Goal: Information Seeking & Learning: Compare options

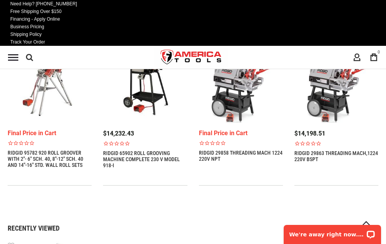
scroll to position [704, 0]
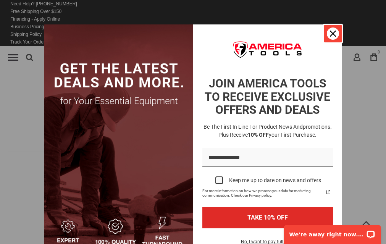
click at [330, 36] on icon "close icon" at bounding box center [333, 34] width 6 height 6
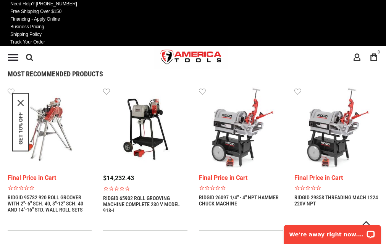
scroll to position [1155, 0]
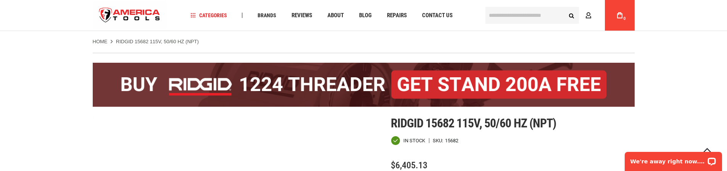
scroll to position [461, 0]
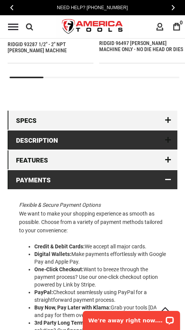
scroll to position [952, 0]
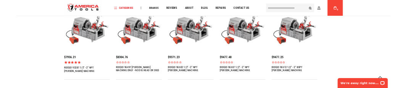
scroll to position [382, 0]
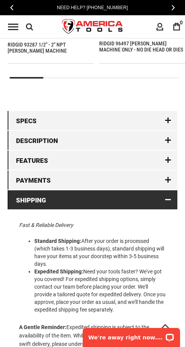
scroll to position [952, 0]
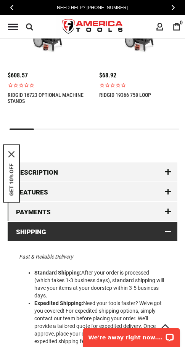
scroll to position [942, 0]
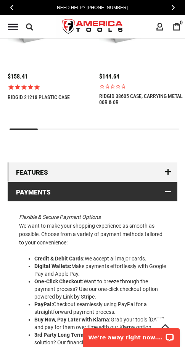
scroll to position [916, 0]
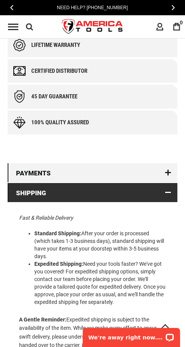
scroll to position [709, 0]
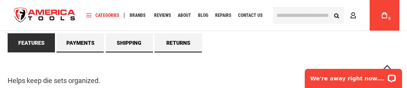
scroll to position [458, 0]
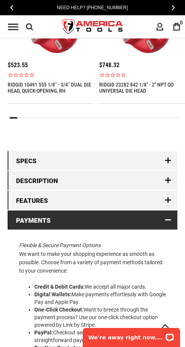
scroll to position [960, 0]
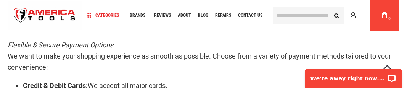
scroll to position [496, 0]
